Goal: Check status: Check status

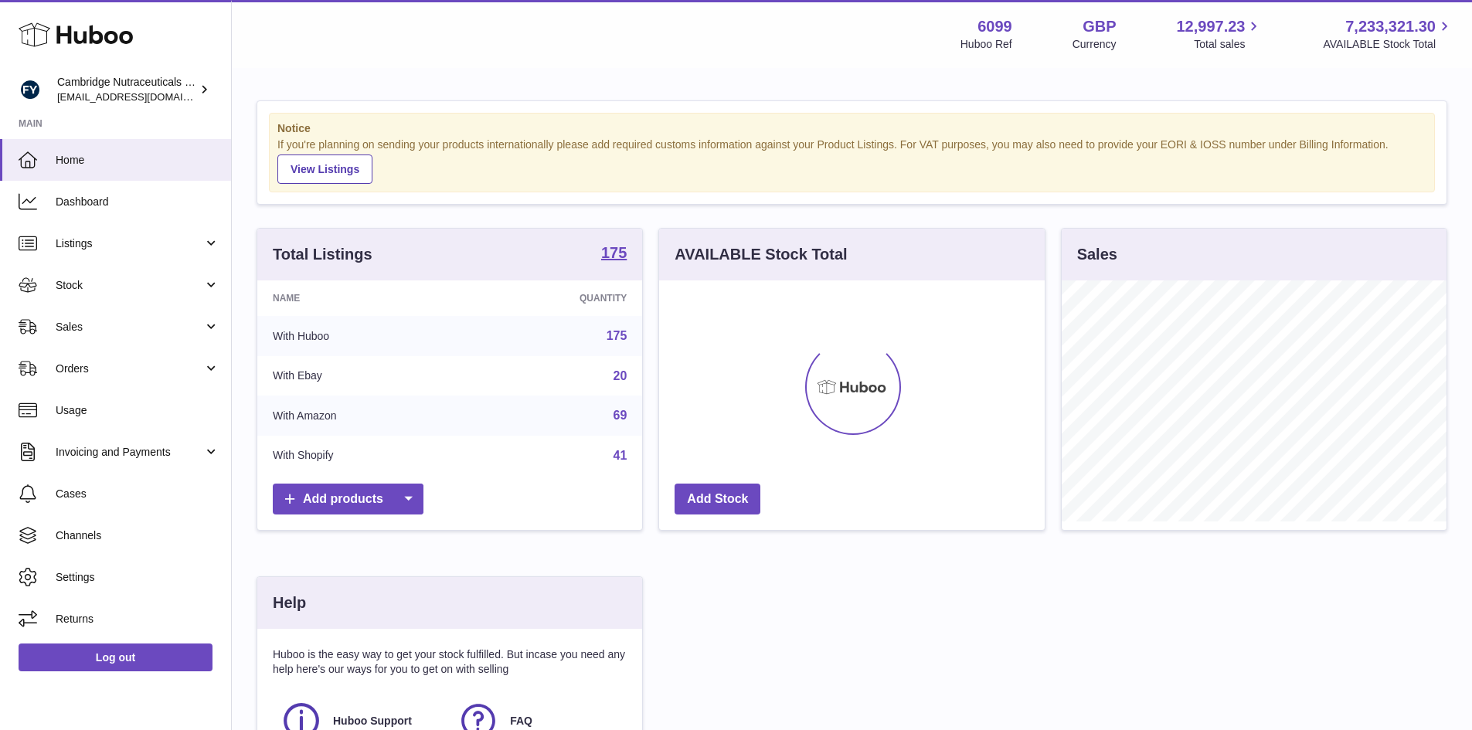
scroll to position [241, 386]
click at [68, 289] on span "Stock" at bounding box center [130, 285] width 148 height 15
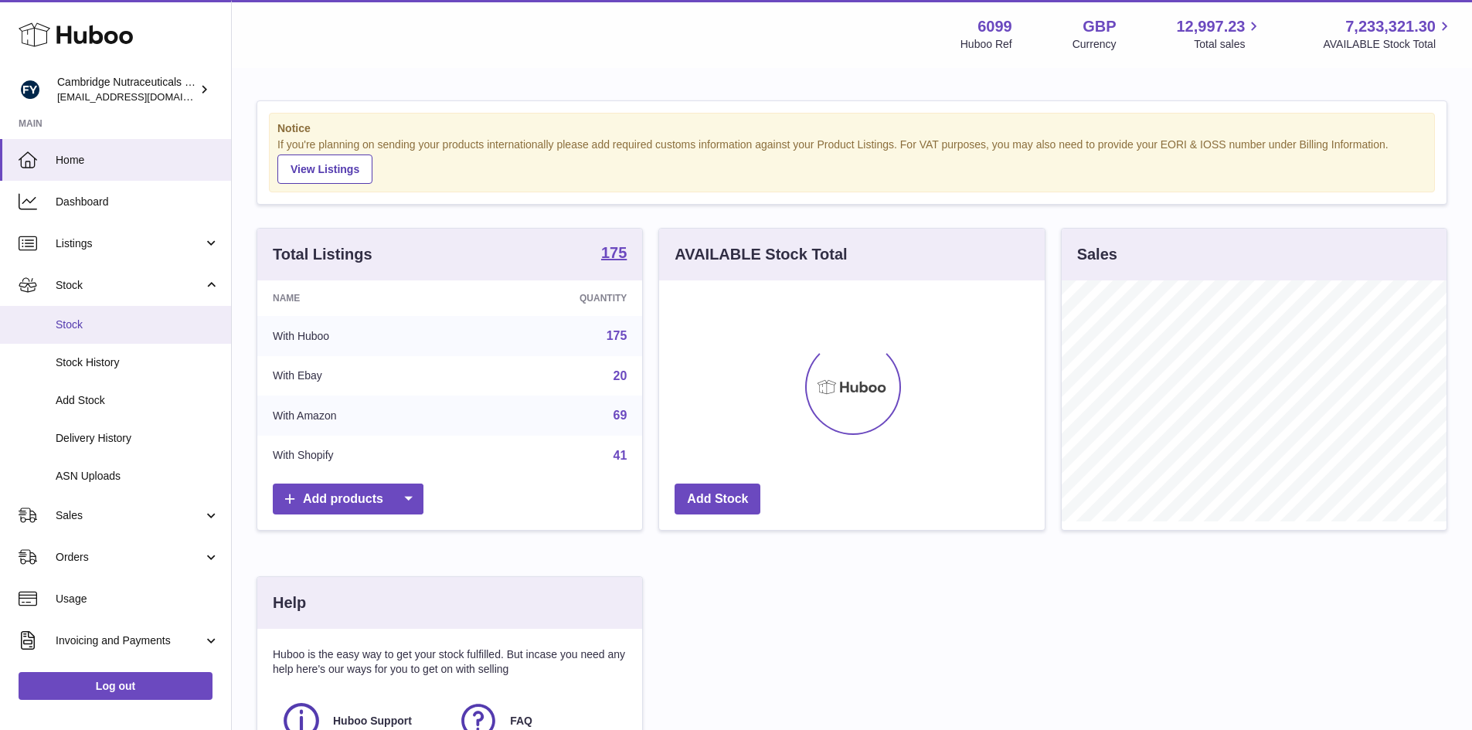
click at [54, 329] on link "Stock" at bounding box center [115, 325] width 231 height 38
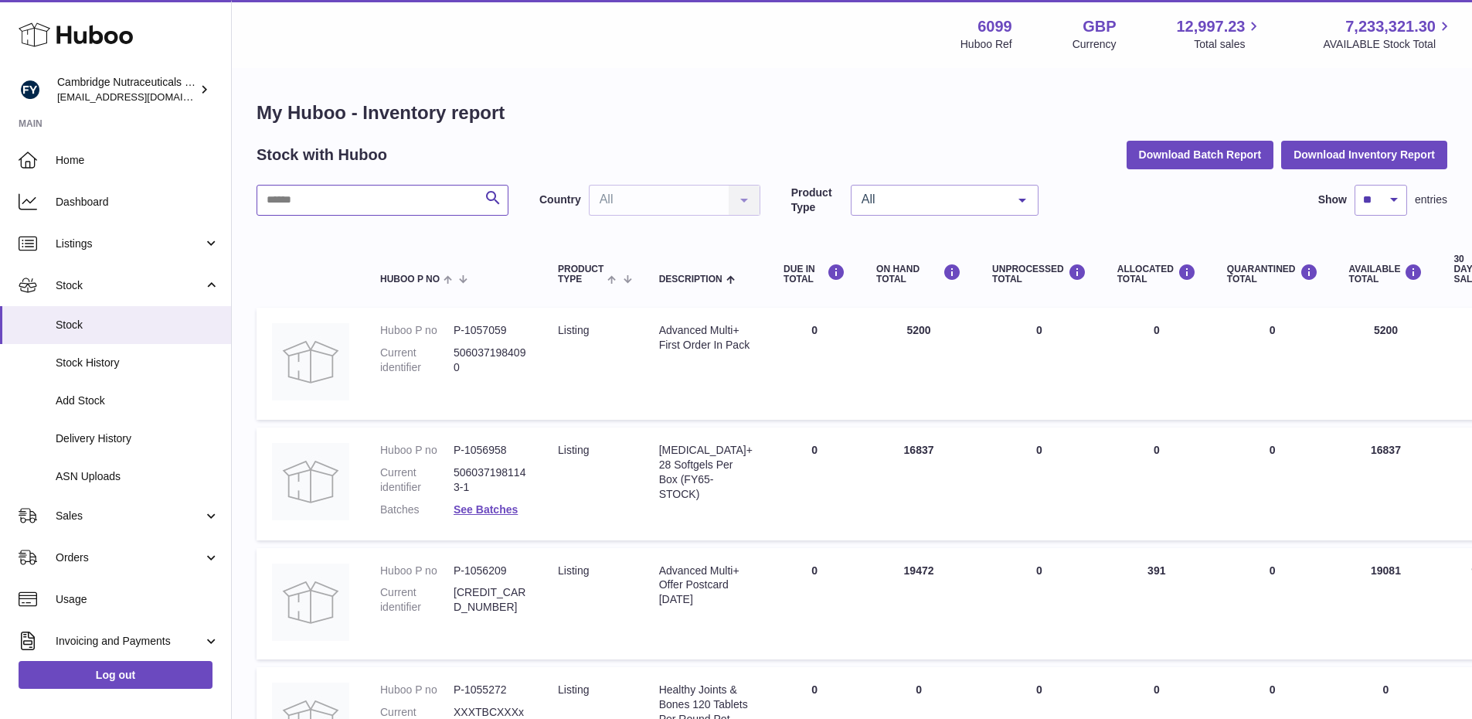
click at [379, 198] on input "text" at bounding box center [383, 200] width 252 height 31
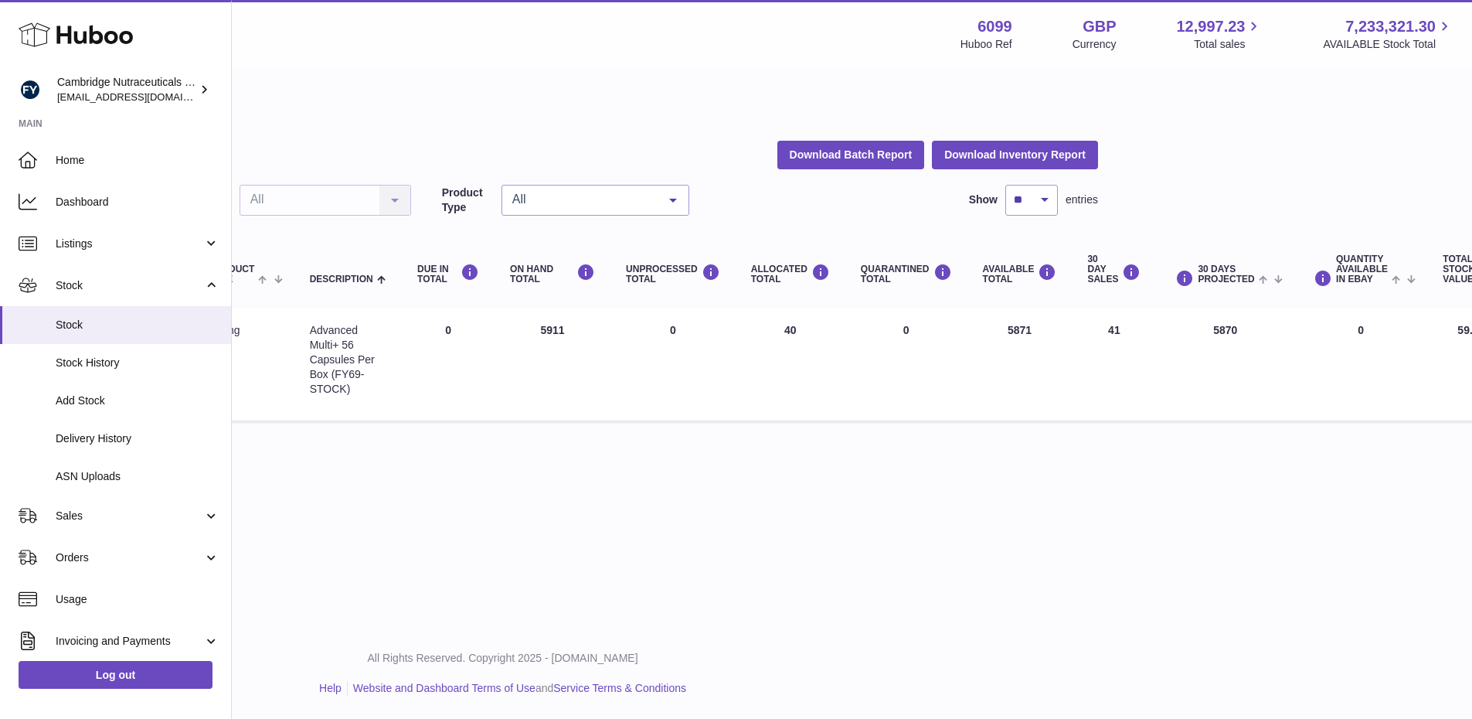
scroll to position [0, 380]
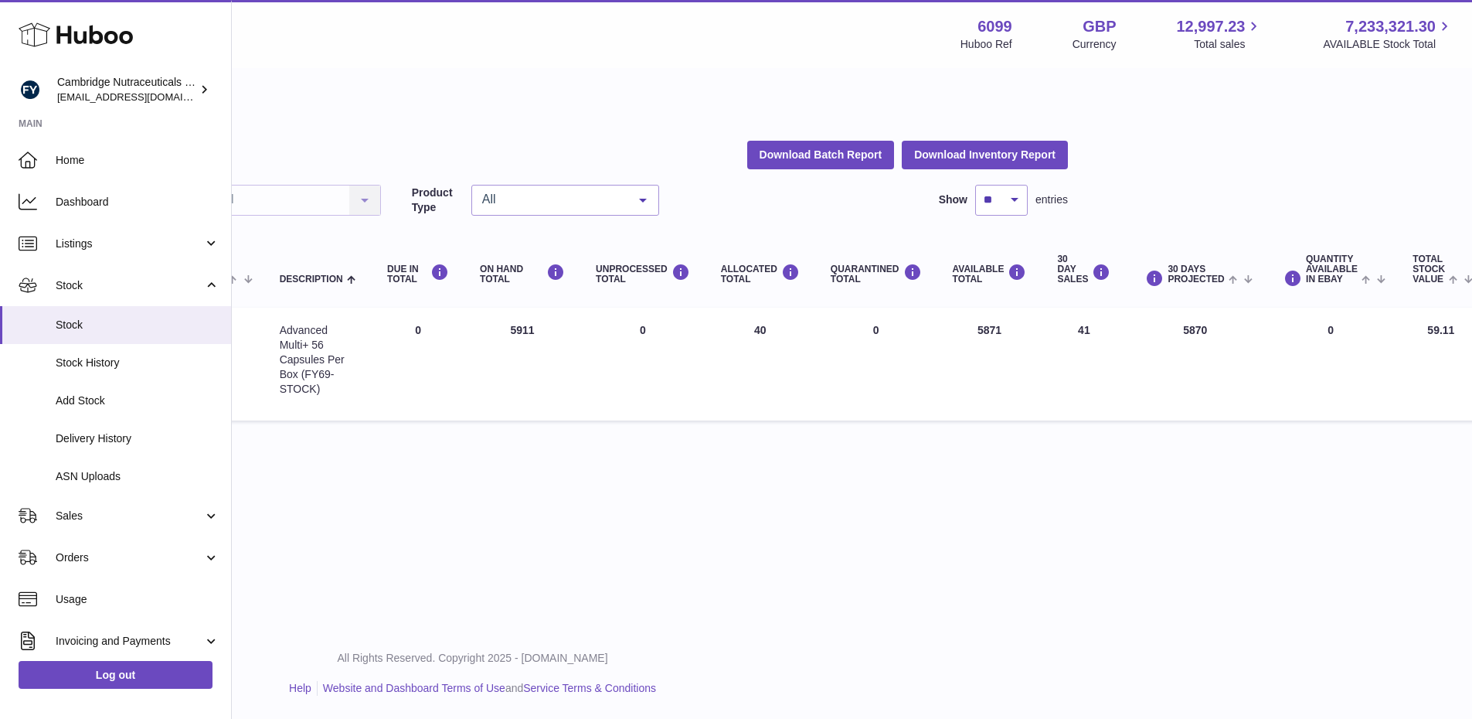
type input "****"
